Goal: Task Accomplishment & Management: Use online tool/utility

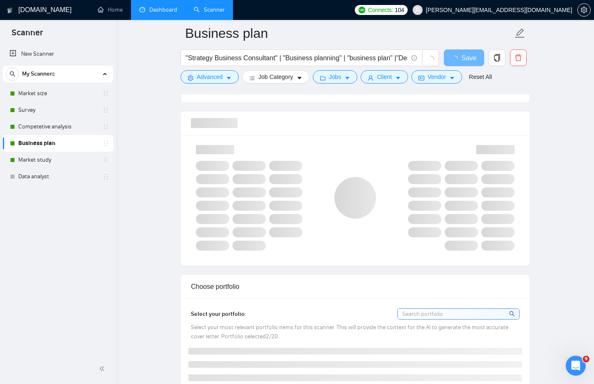
click at [171, 13] on link "Dashboard" at bounding box center [158, 9] width 38 height 7
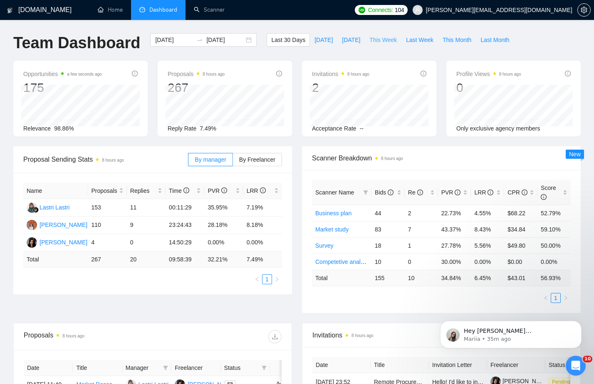
click at [384, 43] on span "This Week" at bounding box center [382, 39] width 27 height 9
type input "[DATE]"
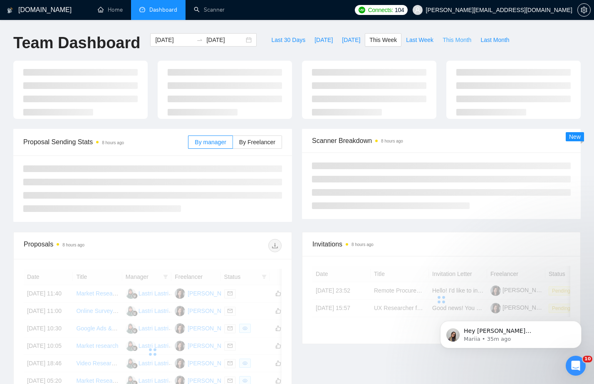
click at [454, 44] on span "This Month" at bounding box center [456, 39] width 29 height 9
type input "[DATE]"
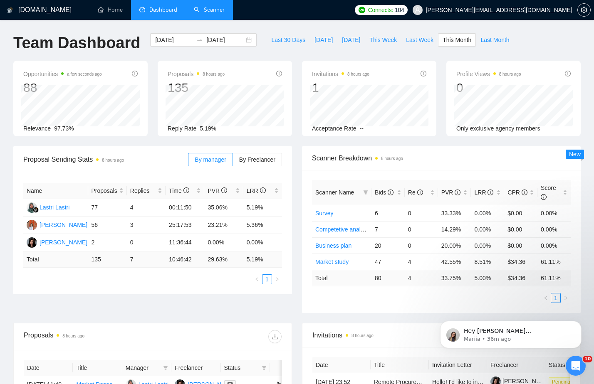
click at [224, 9] on link "Scanner" at bounding box center [209, 9] width 31 height 7
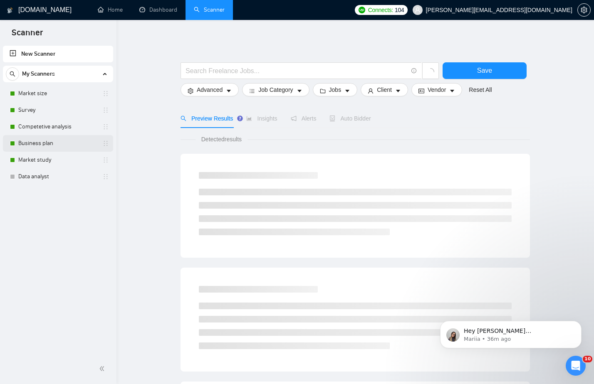
click at [42, 144] on link "Business plan" at bounding box center [57, 143] width 79 height 17
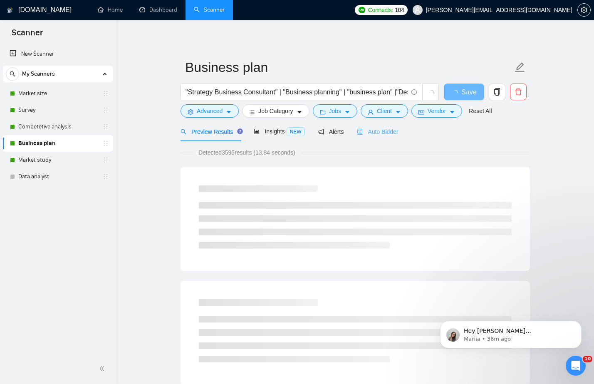
click at [386, 138] on div "Auto Bidder" at bounding box center [377, 132] width 41 height 20
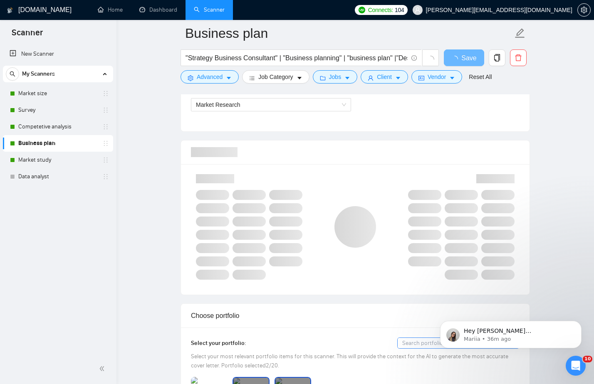
scroll to position [498, 0]
